Goal: Task Accomplishment & Management: Use online tool/utility

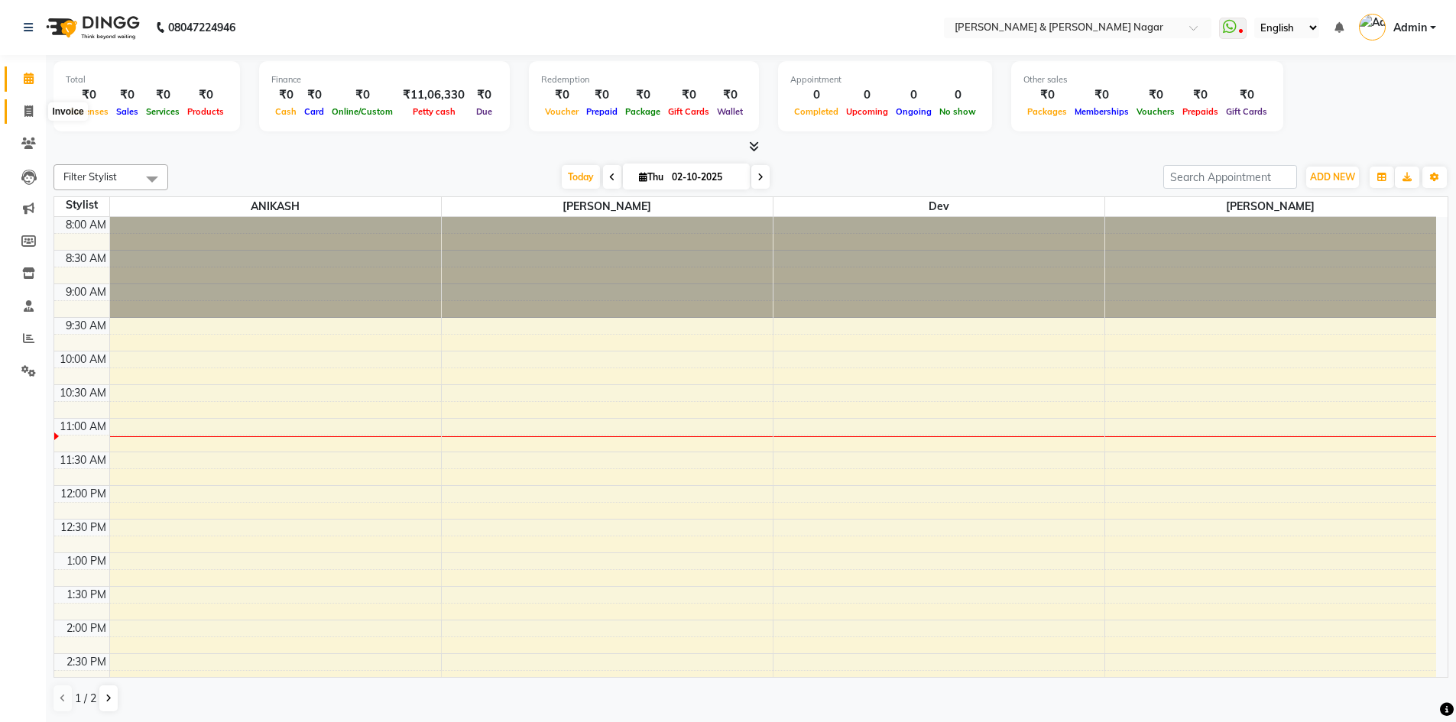
click at [29, 109] on icon at bounding box center [28, 110] width 8 height 11
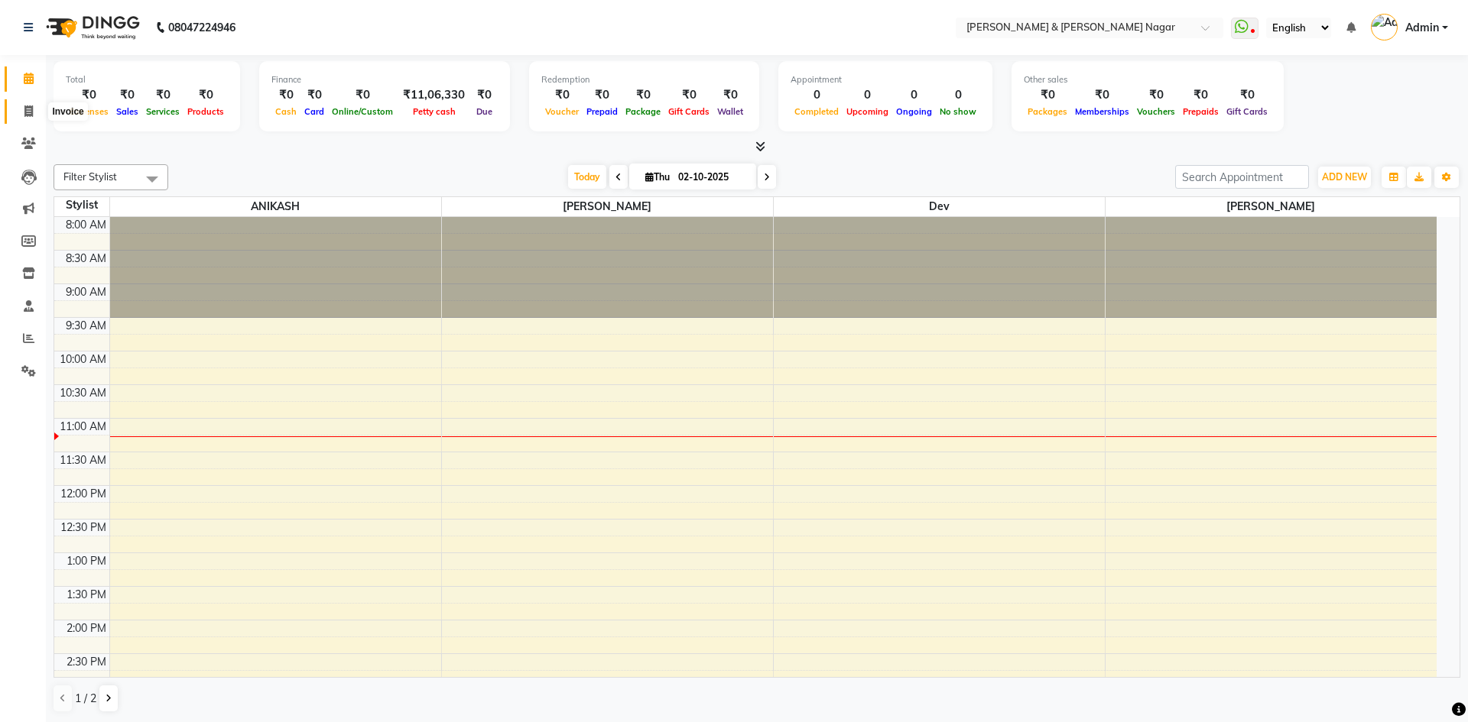
select select "789"
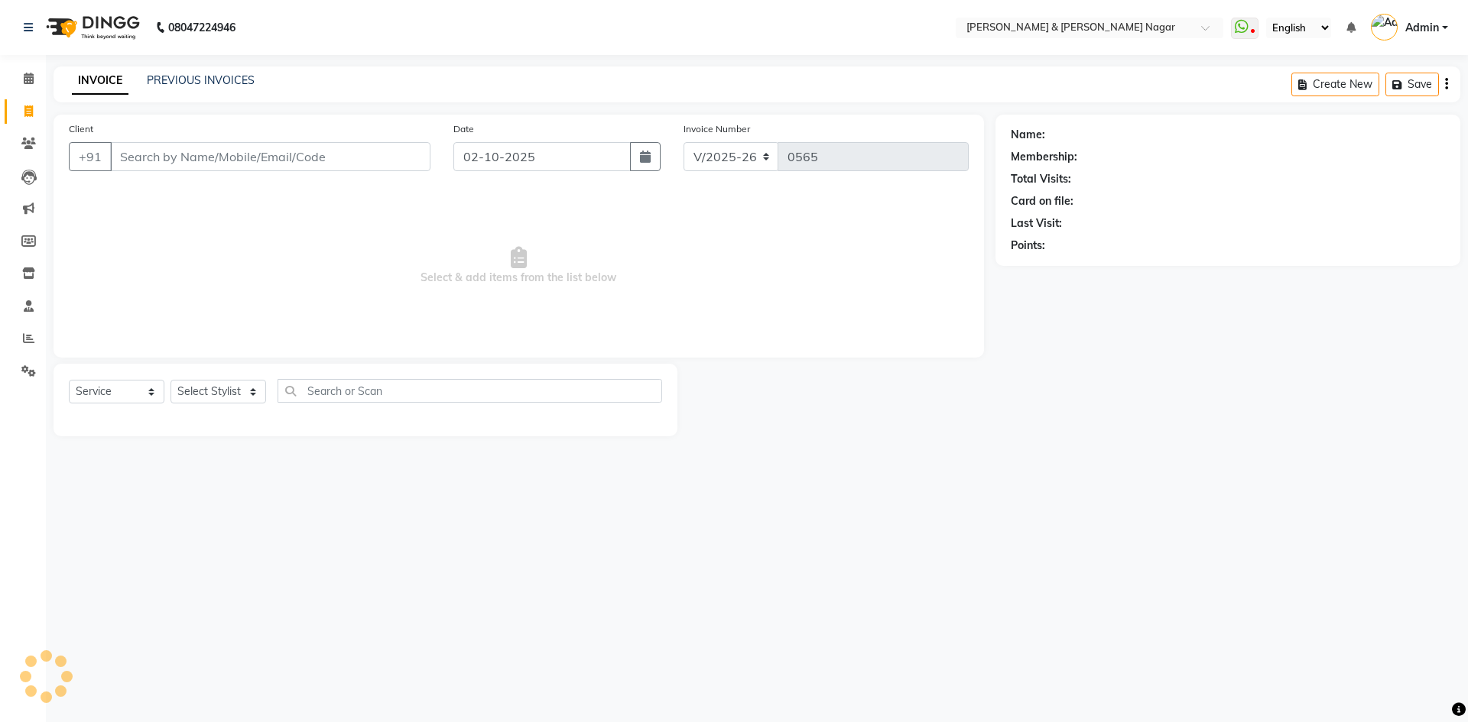
select select "product"
